Goal: Find specific page/section: Locate a particular part of the current website

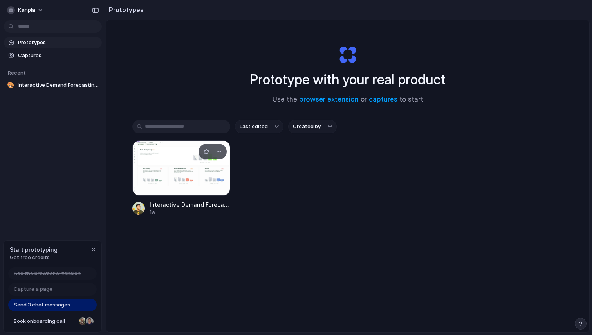
click at [194, 178] on div at bounding box center [181, 169] width 98 height 56
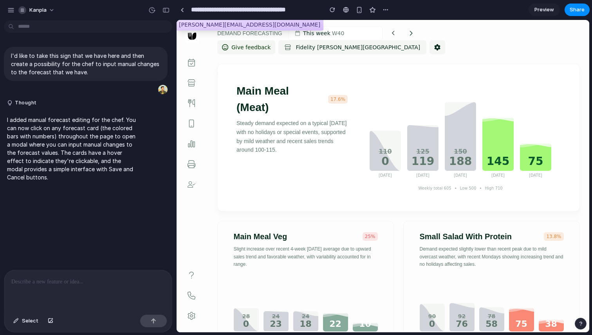
click at [316, 90] on h2 "Main Meal (Meat)" at bounding box center [279, 99] width 87 height 33
click at [350, 94] on div "Main Meal (Meat) 17.6% Steady demand expected on a typical Monday with no holid…" at bounding box center [398, 142] width 324 height 119
click at [335, 101] on button "17.6%" at bounding box center [338, 99] width 20 height 9
click at [64, 284] on p at bounding box center [87, 282] width 153 height 9
click at [544, 9] on span "Preview" at bounding box center [544, 10] width 20 height 8
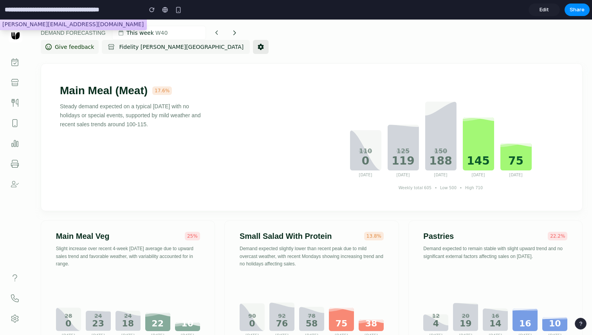
click at [258, 45] on icon at bounding box center [261, 47] width 6 height 6
